Goal: Communication & Community: Answer question/provide support

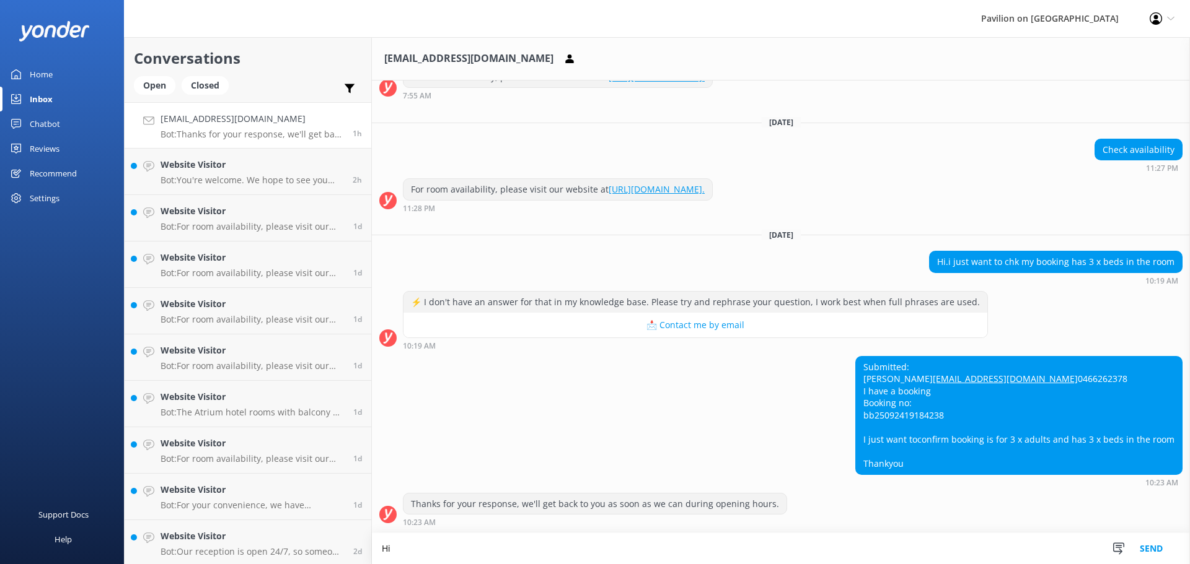
scroll to position [203, 0]
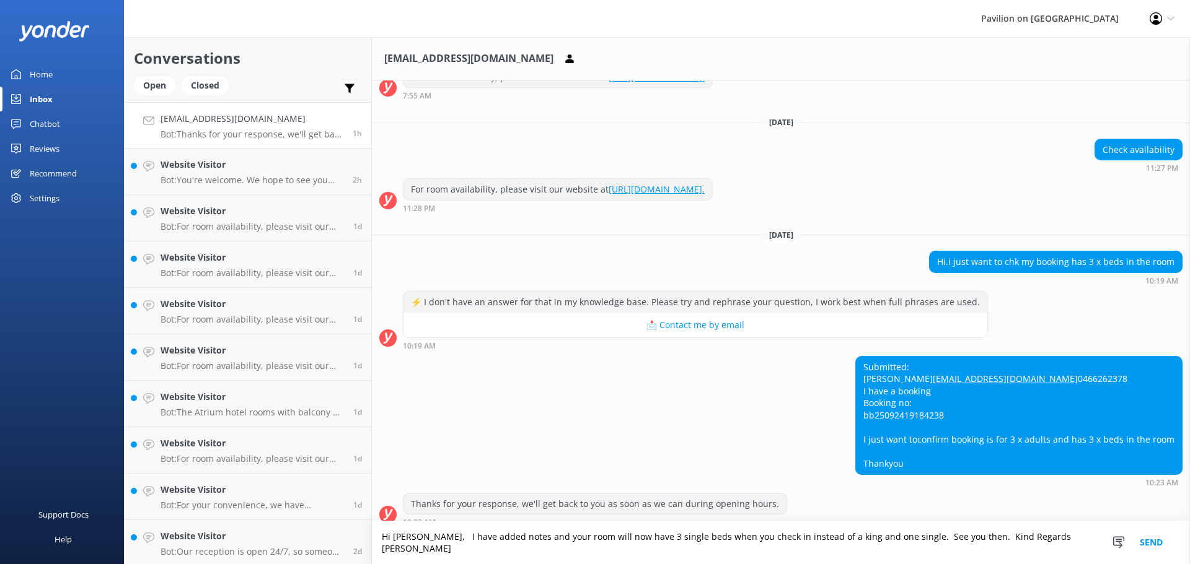
type textarea "Hi [PERSON_NAME], I have added notes and your room will now have 3 single beds …"
click at [1153, 553] on button "Send" at bounding box center [1151, 543] width 46 height 43
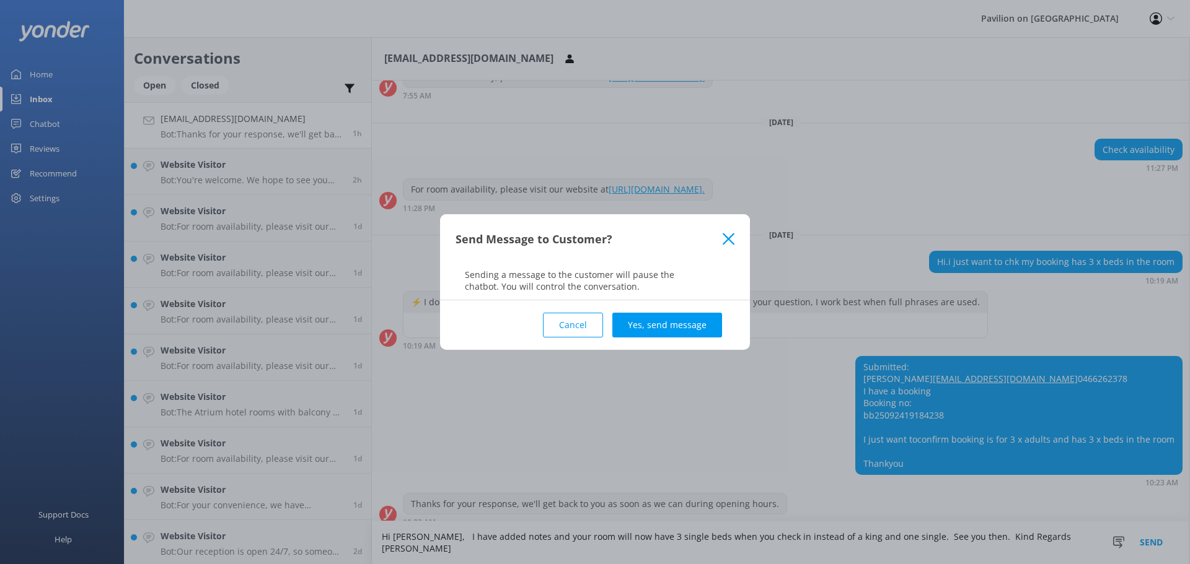
click at [657, 325] on button "Yes, send message" at bounding box center [667, 325] width 110 height 25
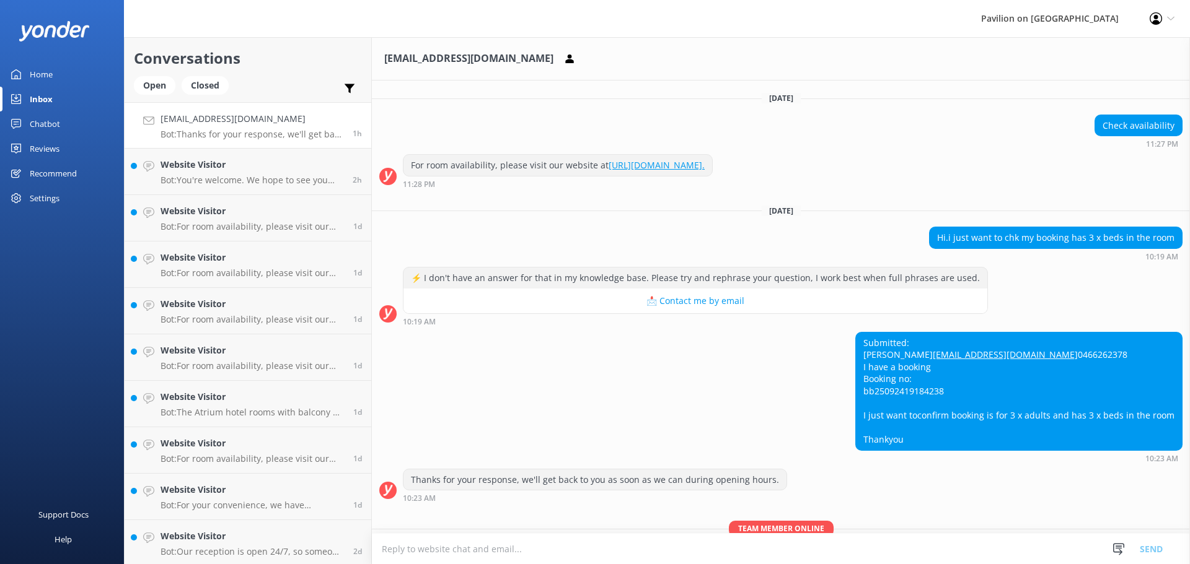
scroll to position [295, 0]
